Goal: Transaction & Acquisition: Purchase product/service

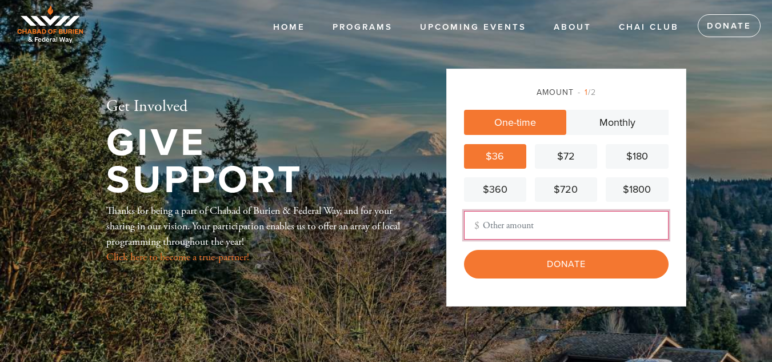
click at [511, 219] on input "Other Amount" at bounding box center [566, 225] width 204 height 29
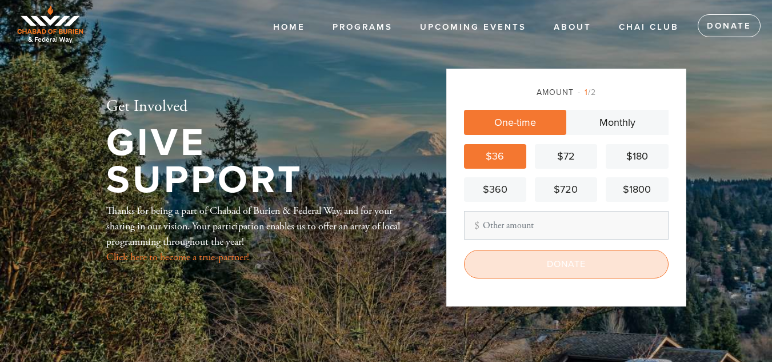
click at [523, 262] on input "Donate" at bounding box center [566, 264] width 204 height 29
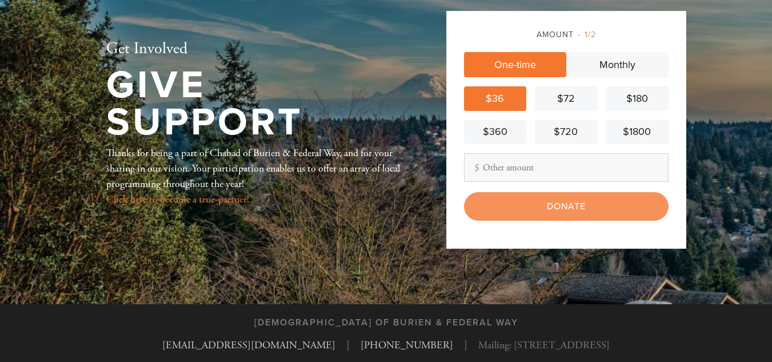
scroll to position [123, 0]
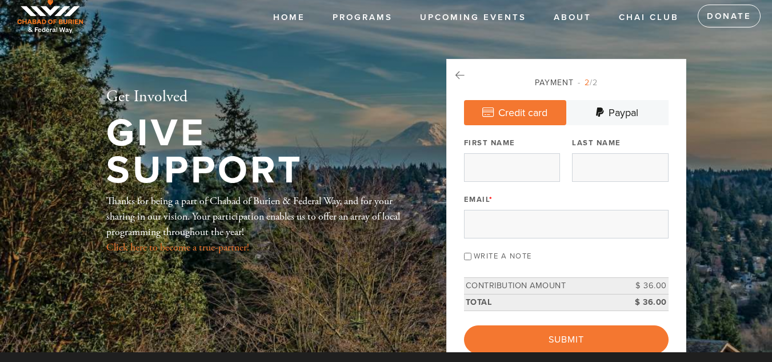
scroll to position [9, 0]
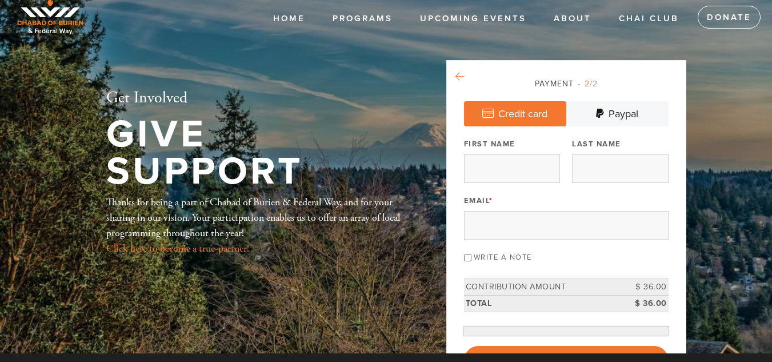
click at [463, 78] on icon at bounding box center [459, 76] width 9 height 10
